Goal: Navigation & Orientation: Find specific page/section

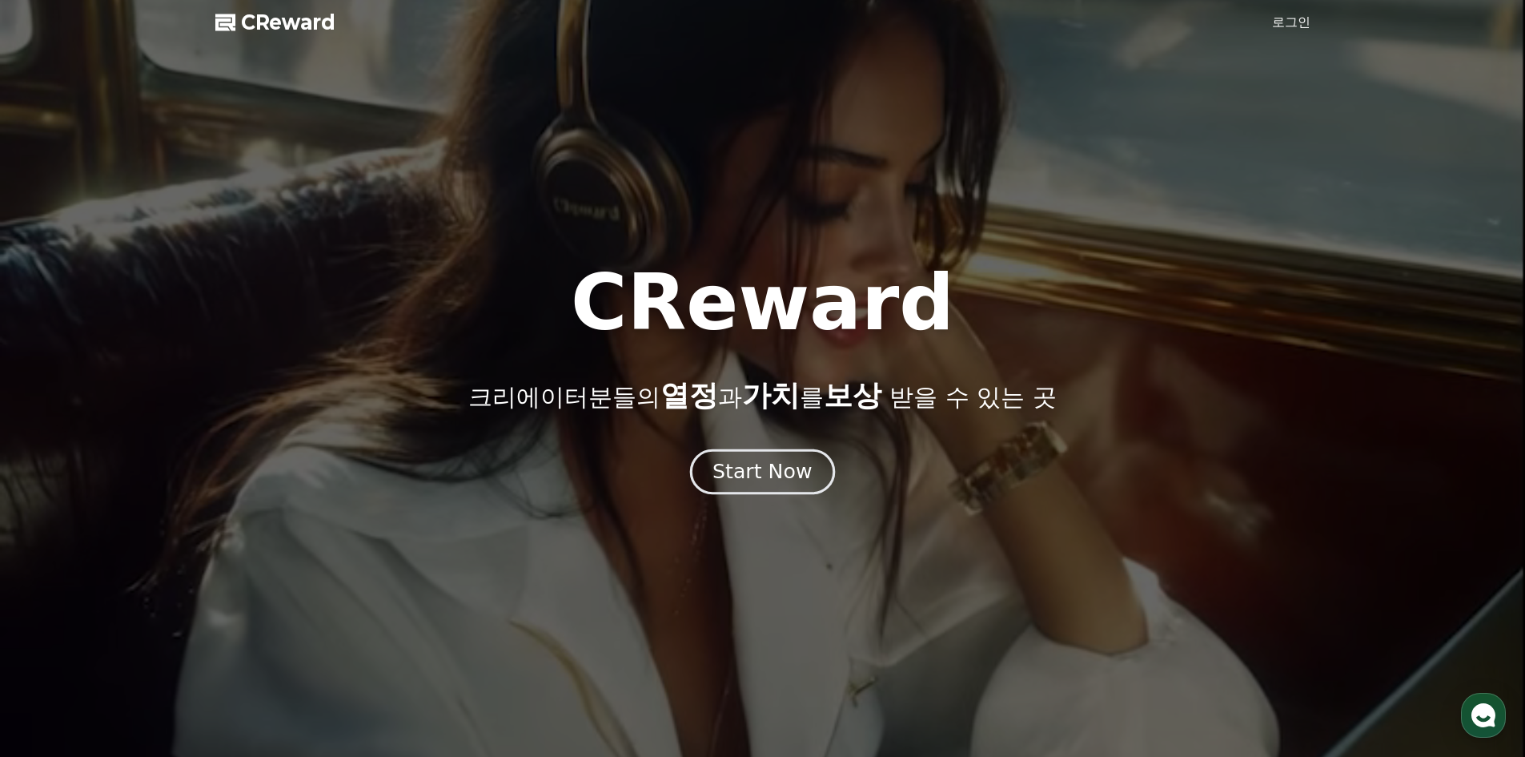
click at [760, 492] on button "Start Now" at bounding box center [762, 471] width 145 height 46
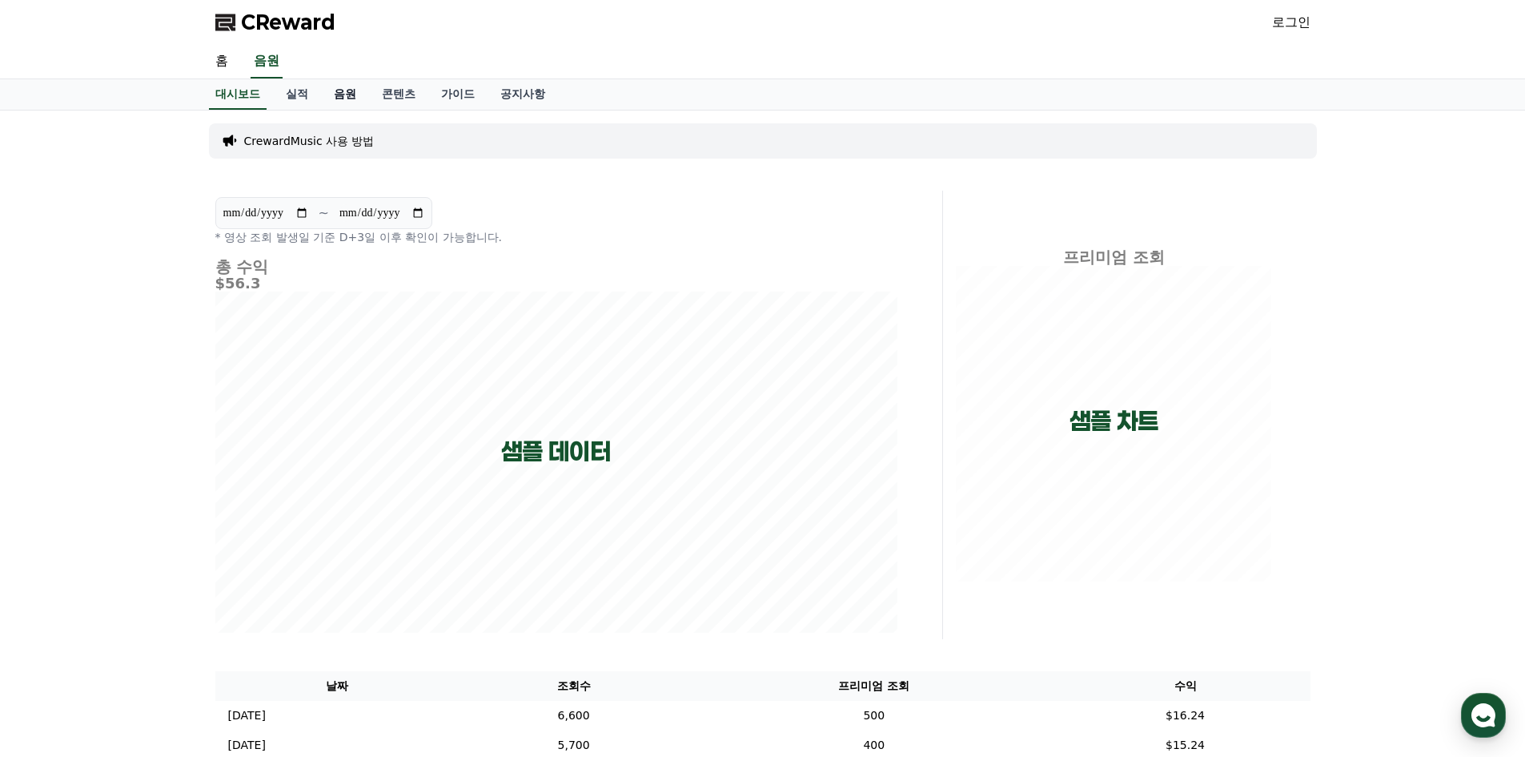
click at [357, 95] on link "음원" at bounding box center [345, 94] width 48 height 30
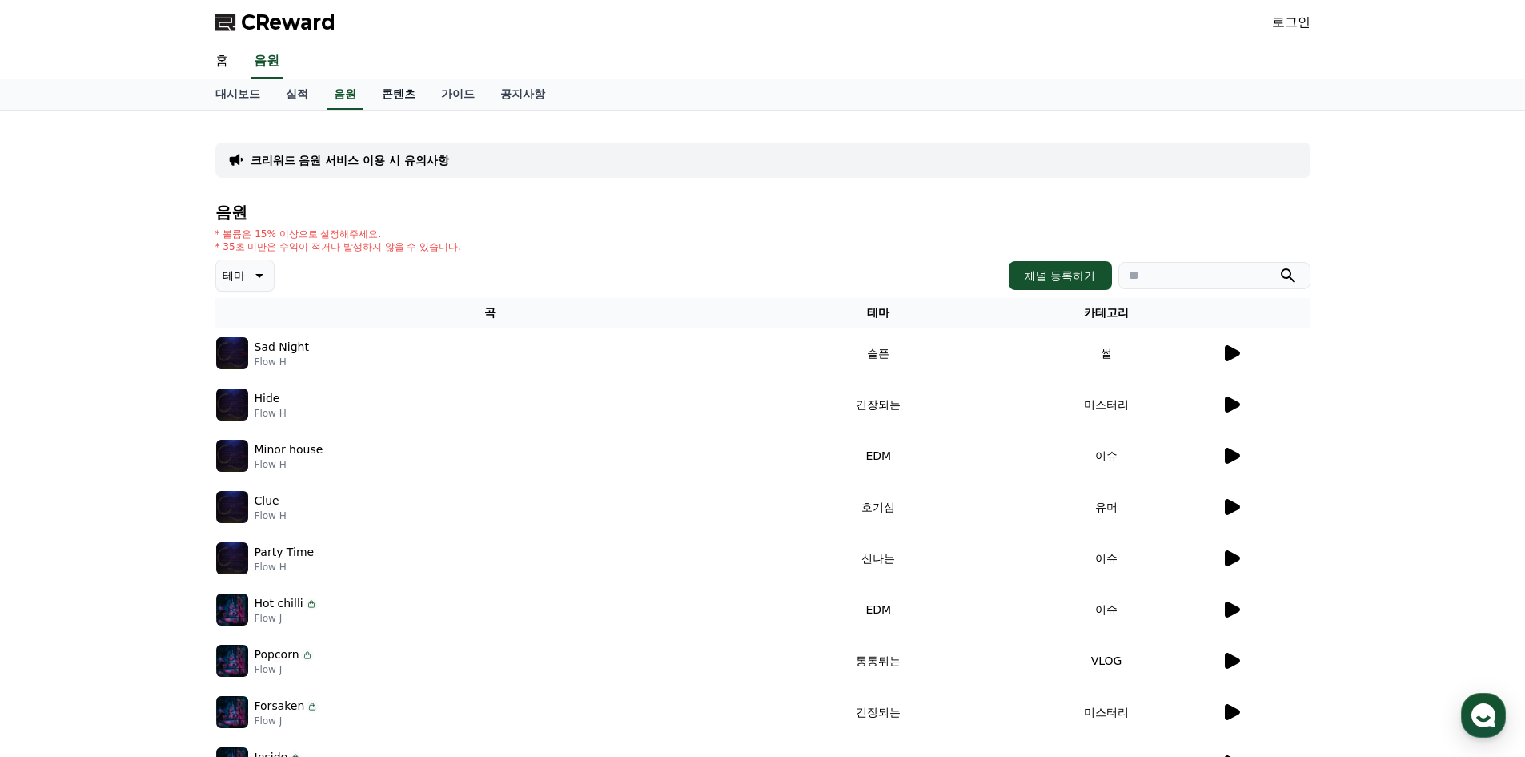
click at [413, 98] on link "콘텐츠" at bounding box center [398, 94] width 59 height 30
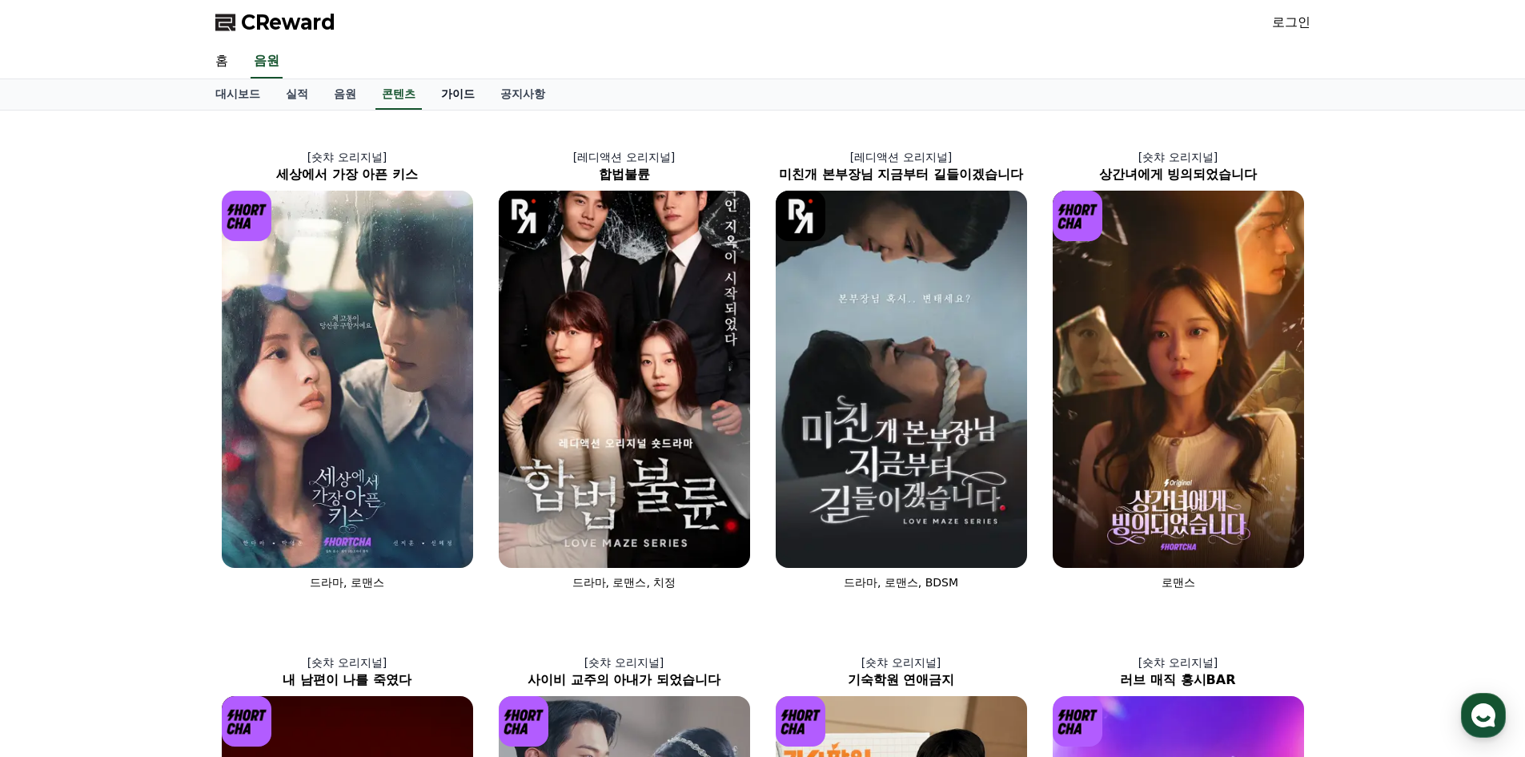
click at [473, 101] on link "가이드" at bounding box center [457, 94] width 59 height 30
